Goal: Task Accomplishment & Management: Use online tool/utility

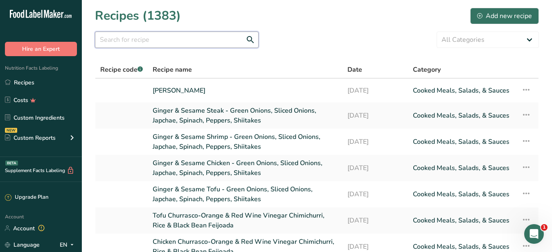
click at [171, 44] on input "text" at bounding box center [177, 40] width 164 height 16
click at [117, 41] on input "text" at bounding box center [177, 40] width 164 height 16
click at [107, 38] on input "text" at bounding box center [177, 40] width 164 height 16
paste input "Blistered Shishito Peppers"
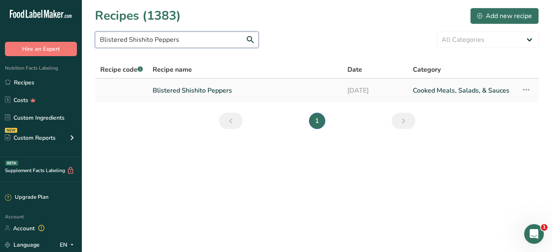
type input "Blistered Shishito Peppers"
click at [199, 93] on link "Blistered Shishito Peppers" at bounding box center [245, 90] width 185 height 17
click at [199, 94] on link "Blistered Shishito Peppers" at bounding box center [245, 90] width 185 height 17
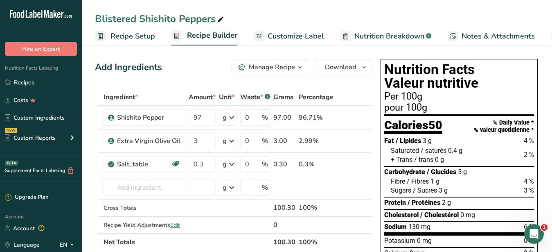
drag, startPoint x: 139, startPoint y: 18, endPoint x: 310, endPoint y: 35, distance: 172.4
click at [138, 18] on div "Blistered Shishito Peppers" at bounding box center [160, 18] width 131 height 15
click at [310, 35] on span "Customize Label" at bounding box center [296, 36] width 57 height 11
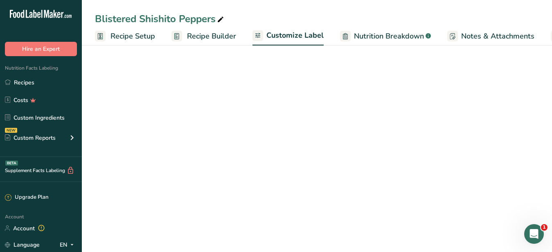
click at [289, 38] on span "Customize Label" at bounding box center [295, 35] width 57 height 11
click at [354, 38] on span "Nutrition Breakdown" at bounding box center [389, 36] width 70 height 11
select select "Calories"
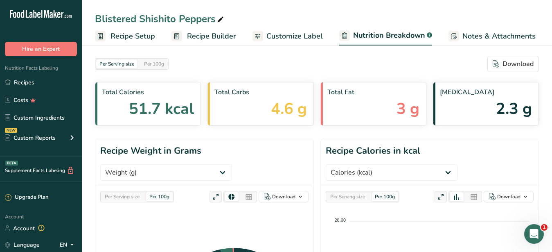
scroll to position [0, 86]
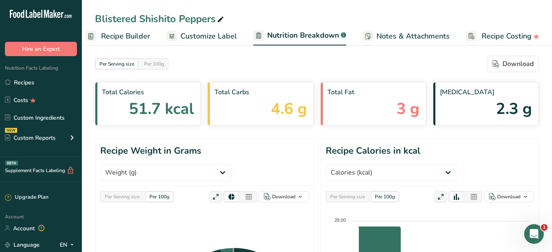
click at [215, 36] on span "Customize Label" at bounding box center [209, 36] width 57 height 11
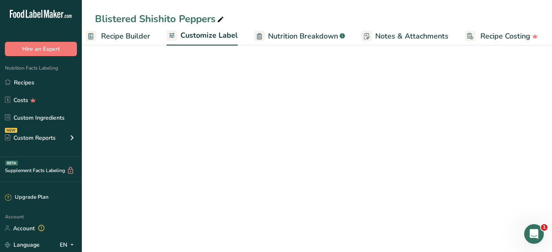
scroll to position [0, 85]
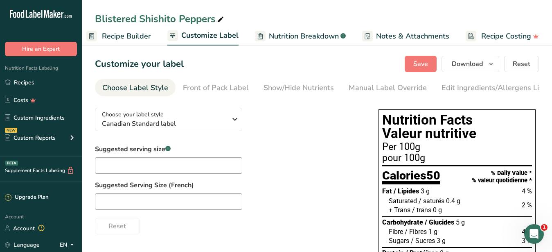
click at [222, 19] on icon at bounding box center [220, 19] width 7 height 11
drag, startPoint x: 139, startPoint y: 20, endPoint x: 81, endPoint y: 21, distance: 57.7
click at [95, 21] on input "Blistered Shishito Peppers" at bounding box center [317, 18] width 444 height 15
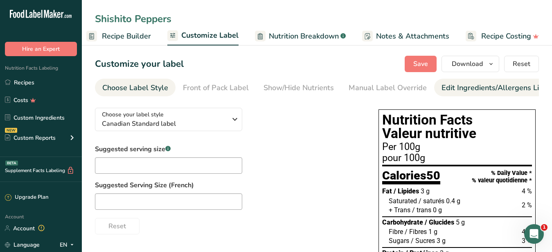
type input "Shishito Peppers"
click at [446, 87] on div "Edit Ingredients/Allergens List" at bounding box center [494, 87] width 104 height 11
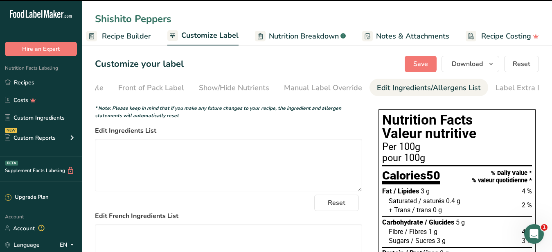
scroll to position [0, 70]
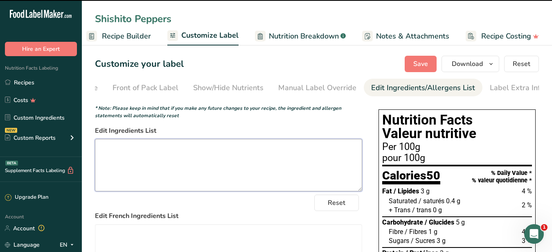
click at [169, 161] on textarea at bounding box center [228, 165] width 267 height 52
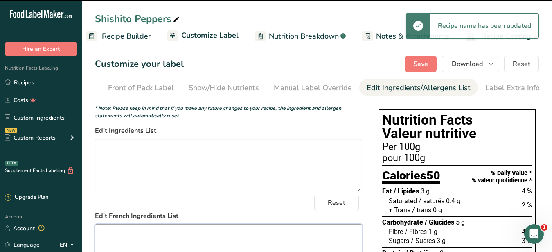
scroll to position [84, 0]
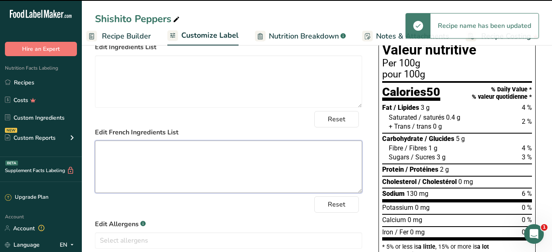
click at [190, 172] on textarea at bounding box center [228, 166] width 267 height 52
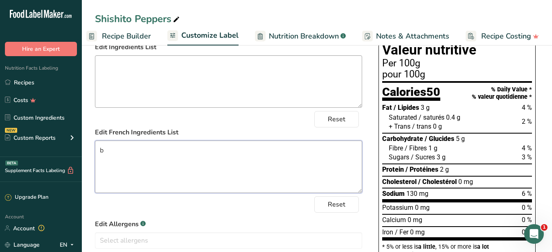
type textarea "b"
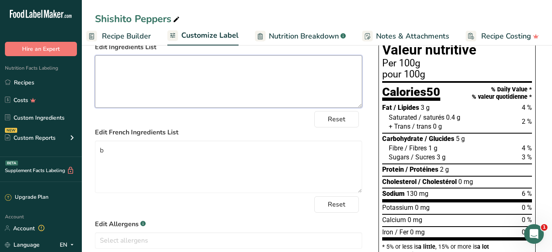
click at [159, 80] on textarea at bounding box center [228, 81] width 267 height 52
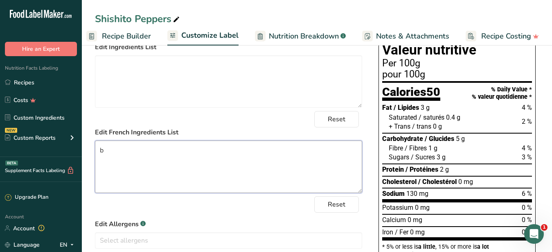
drag, startPoint x: 121, startPoint y: 161, endPoint x: 75, endPoint y: 150, distance: 46.6
click at [95, 150] on textarea "b" at bounding box center [228, 166] width 267 height 52
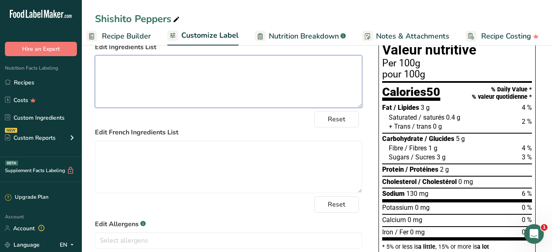
click at [134, 98] on textarea at bounding box center [228, 81] width 267 height 52
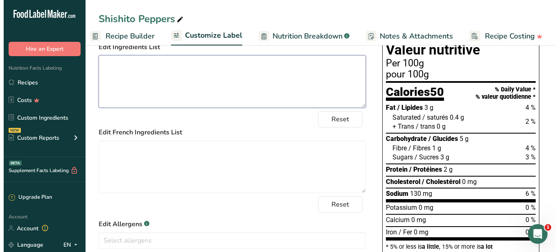
scroll to position [0, 0]
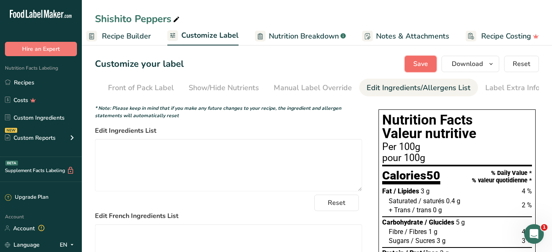
click at [422, 57] on button "Save" at bounding box center [421, 64] width 32 height 16
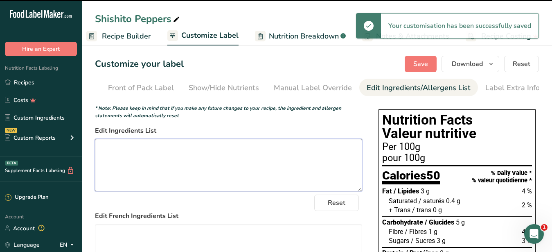
click at [247, 160] on textarea at bounding box center [228, 165] width 267 height 52
click at [285, 154] on textarea at bounding box center [228, 165] width 267 height 52
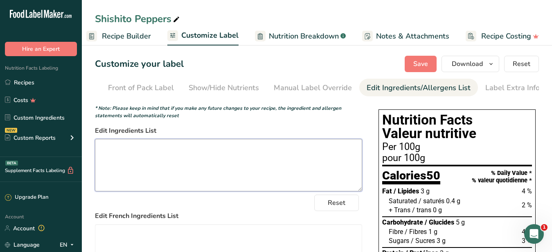
click at [214, 168] on textarea at bounding box center [228, 165] width 267 height 52
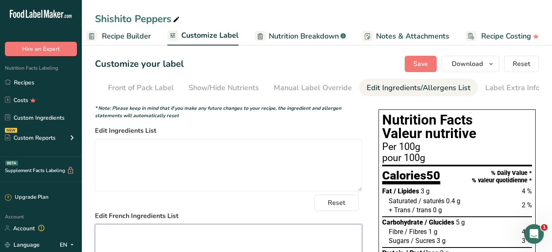
click at [202, 239] on textarea at bounding box center [228, 250] width 267 height 52
click at [420, 60] on span "Save" at bounding box center [421, 64] width 15 height 10
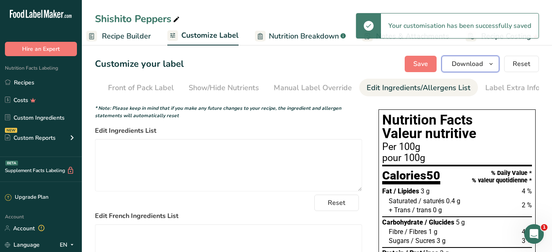
click at [462, 61] on span "Download" at bounding box center [467, 64] width 31 height 10
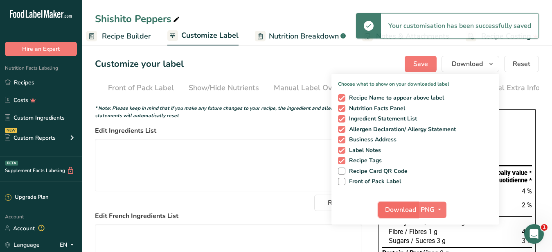
click at [409, 205] on span "Download" at bounding box center [400, 210] width 31 height 10
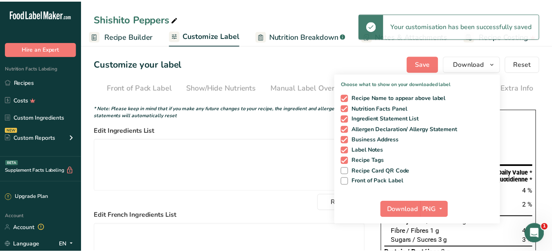
scroll to position [0, 78]
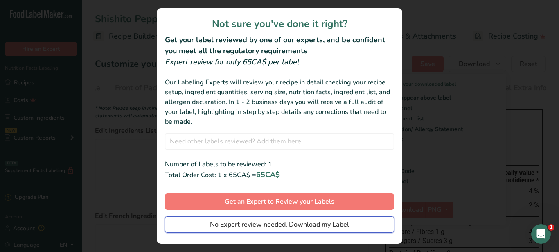
click at [302, 229] on span "No Expert review needed. Download my Label" at bounding box center [279, 225] width 139 height 10
